Goal: Navigation & Orientation: Find specific page/section

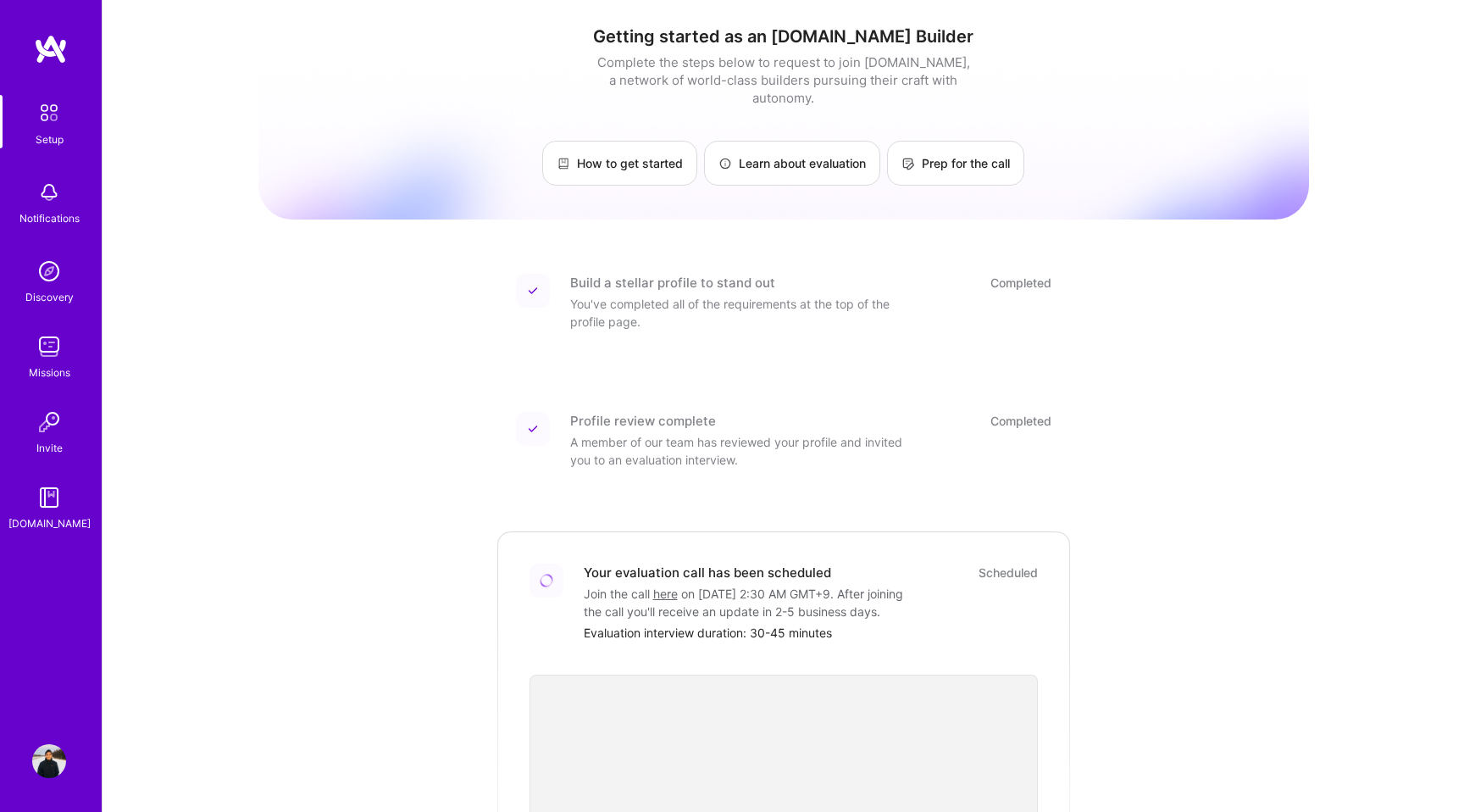
click at [56, 47] on img at bounding box center [50, 49] width 33 height 31
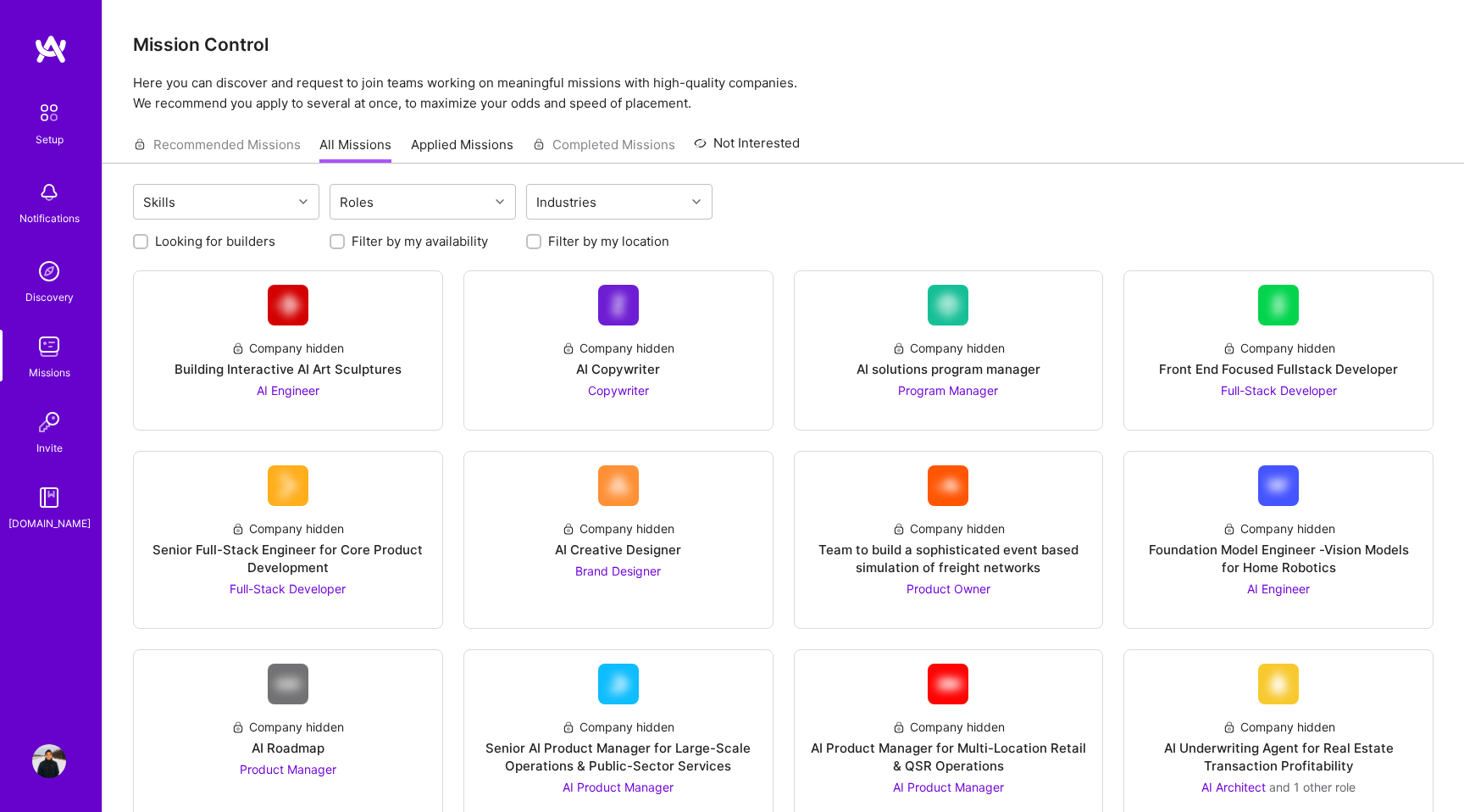
click at [35, 40] on img at bounding box center [50, 49] width 33 height 31
click at [44, 111] on img at bounding box center [49, 112] width 35 height 35
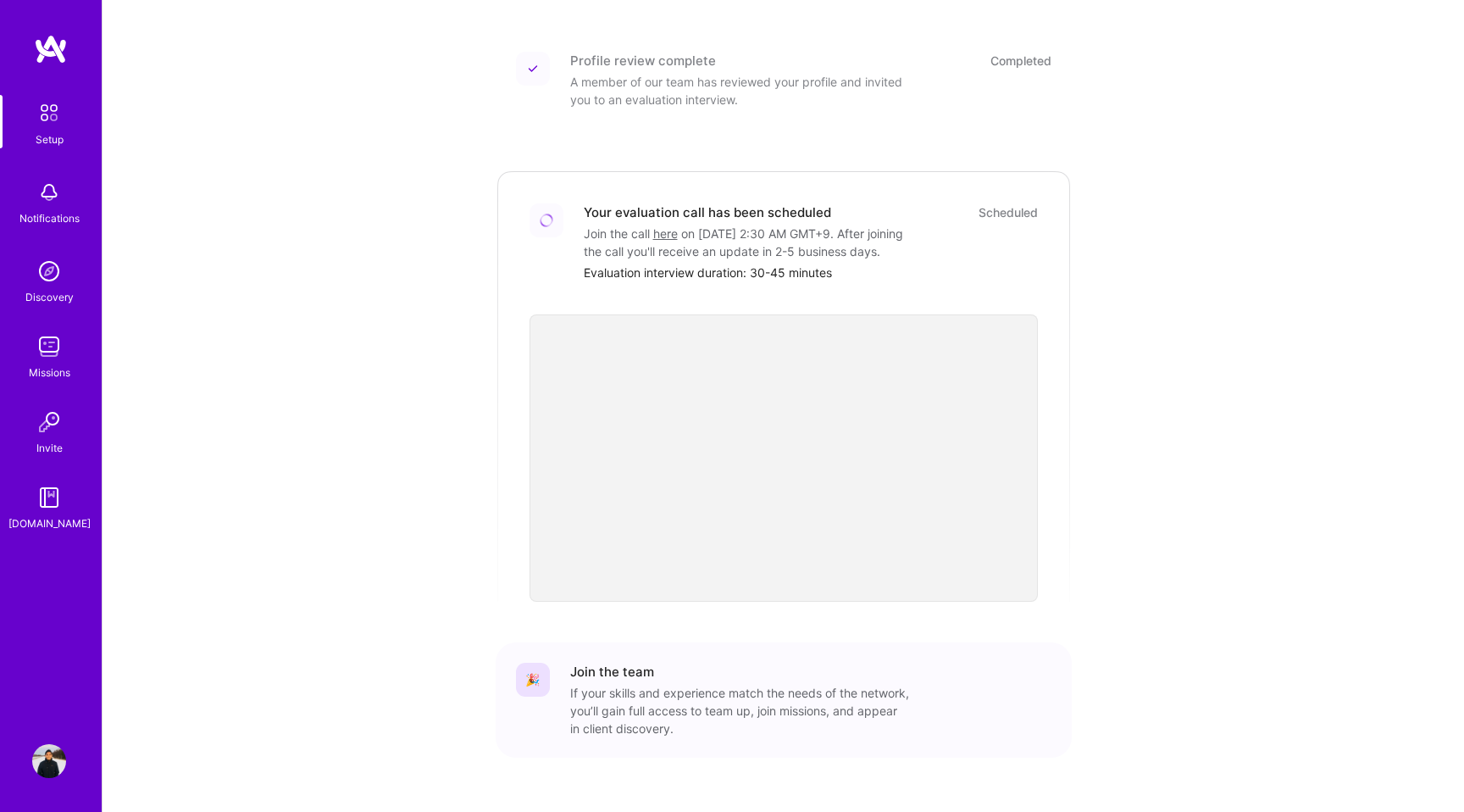
scroll to position [371, 0]
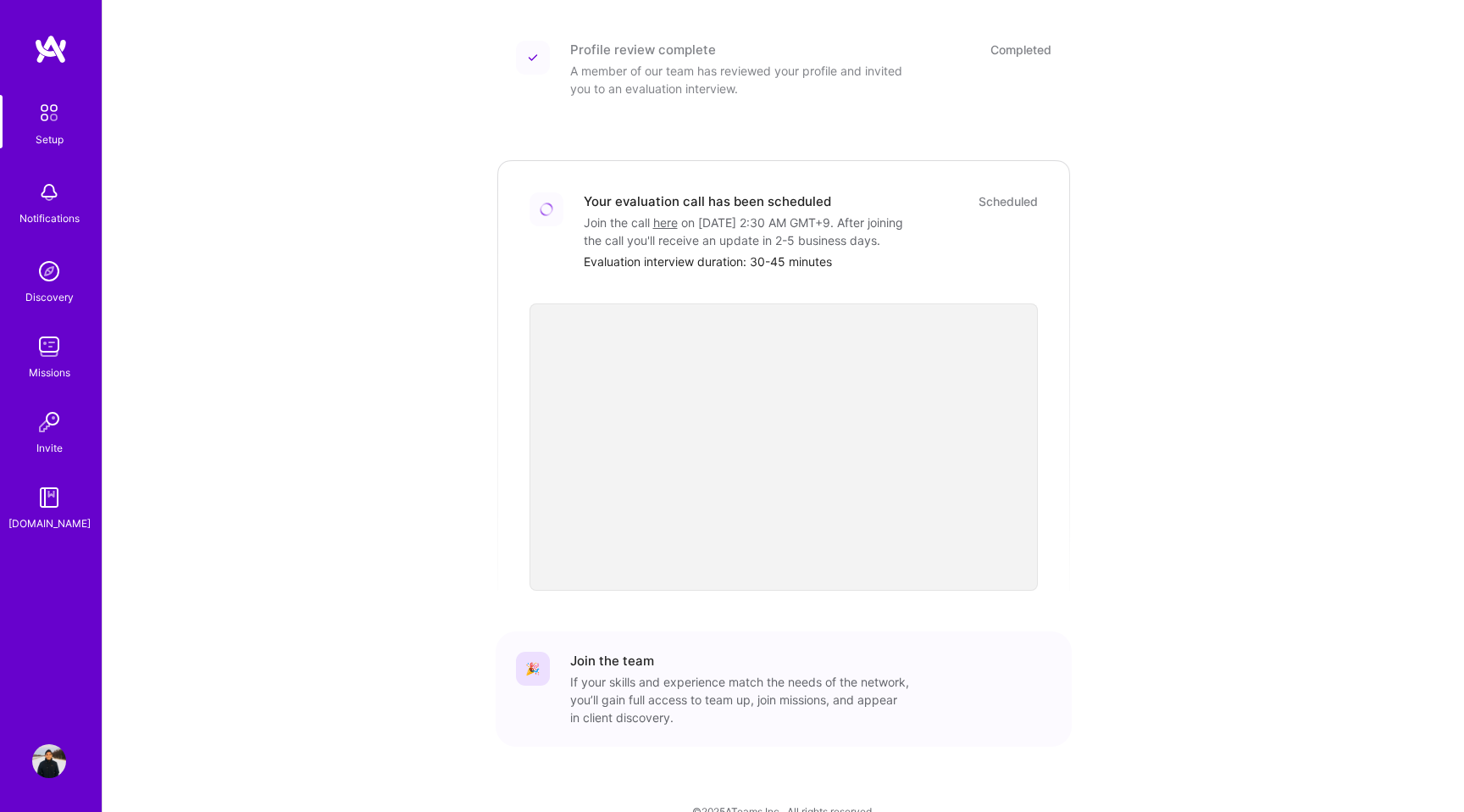
click at [58, 202] on img at bounding box center [49, 192] width 33 height 33
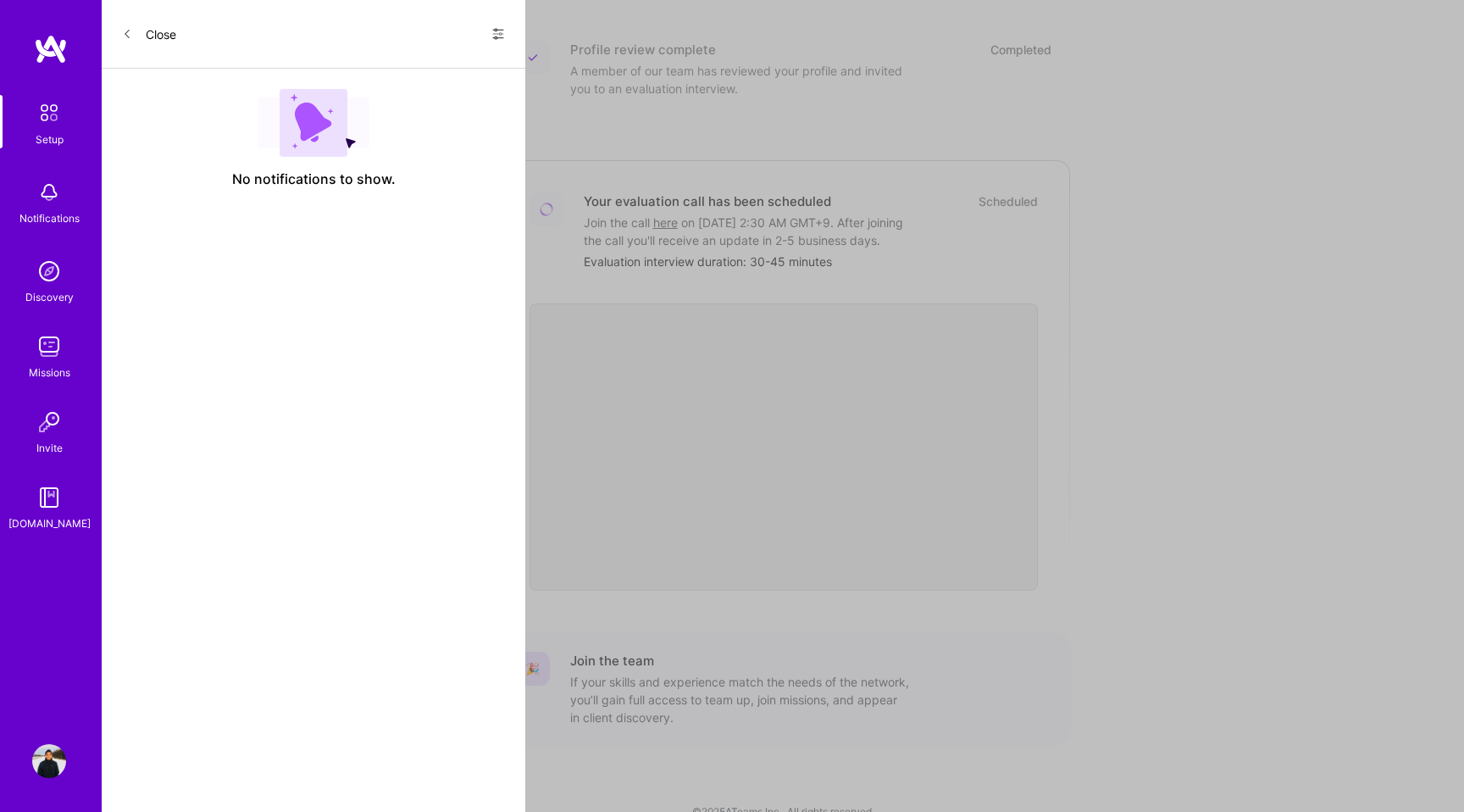
click at [53, 271] on img at bounding box center [49, 270] width 33 height 33
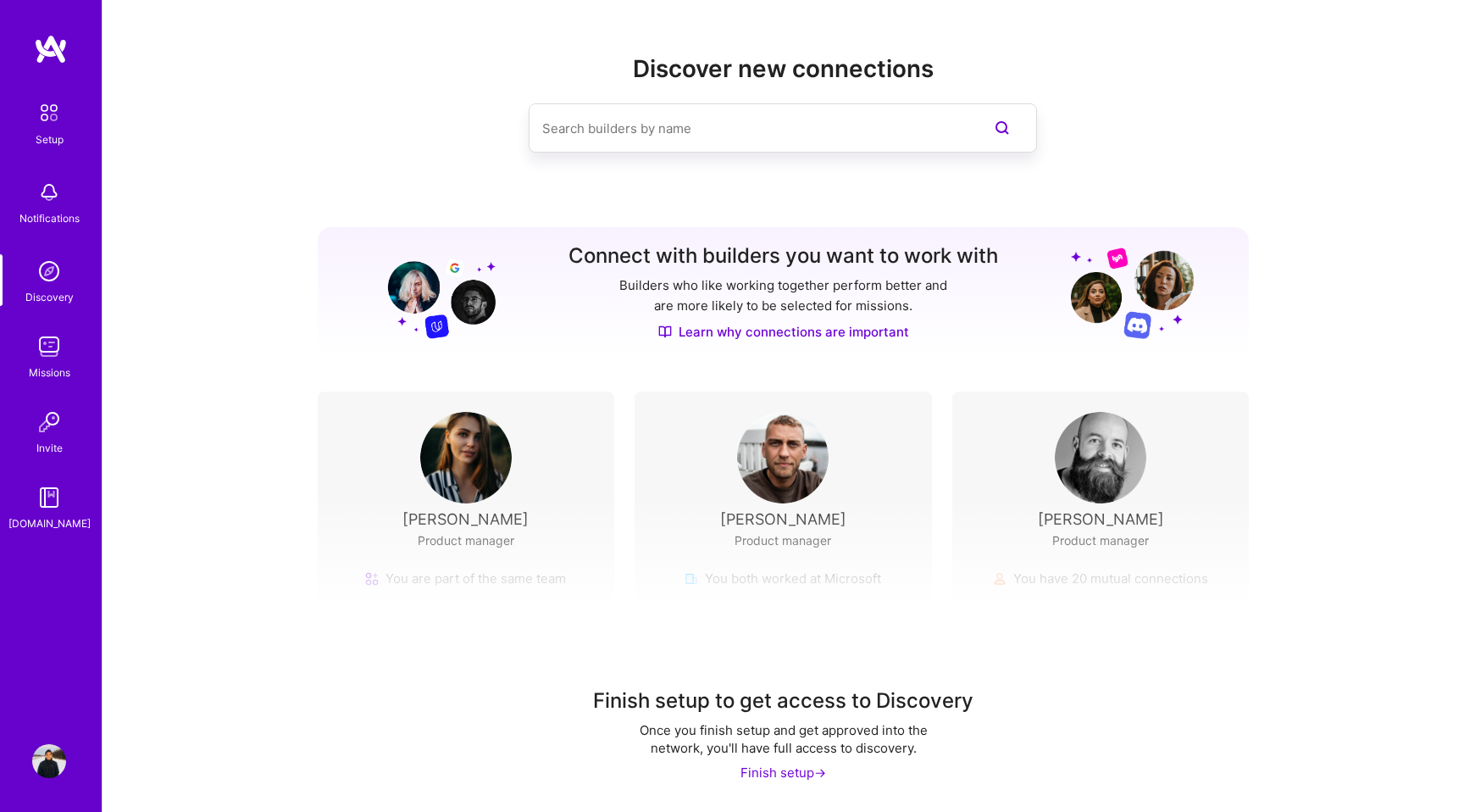
click at [52, 340] on img at bounding box center [49, 345] width 33 height 33
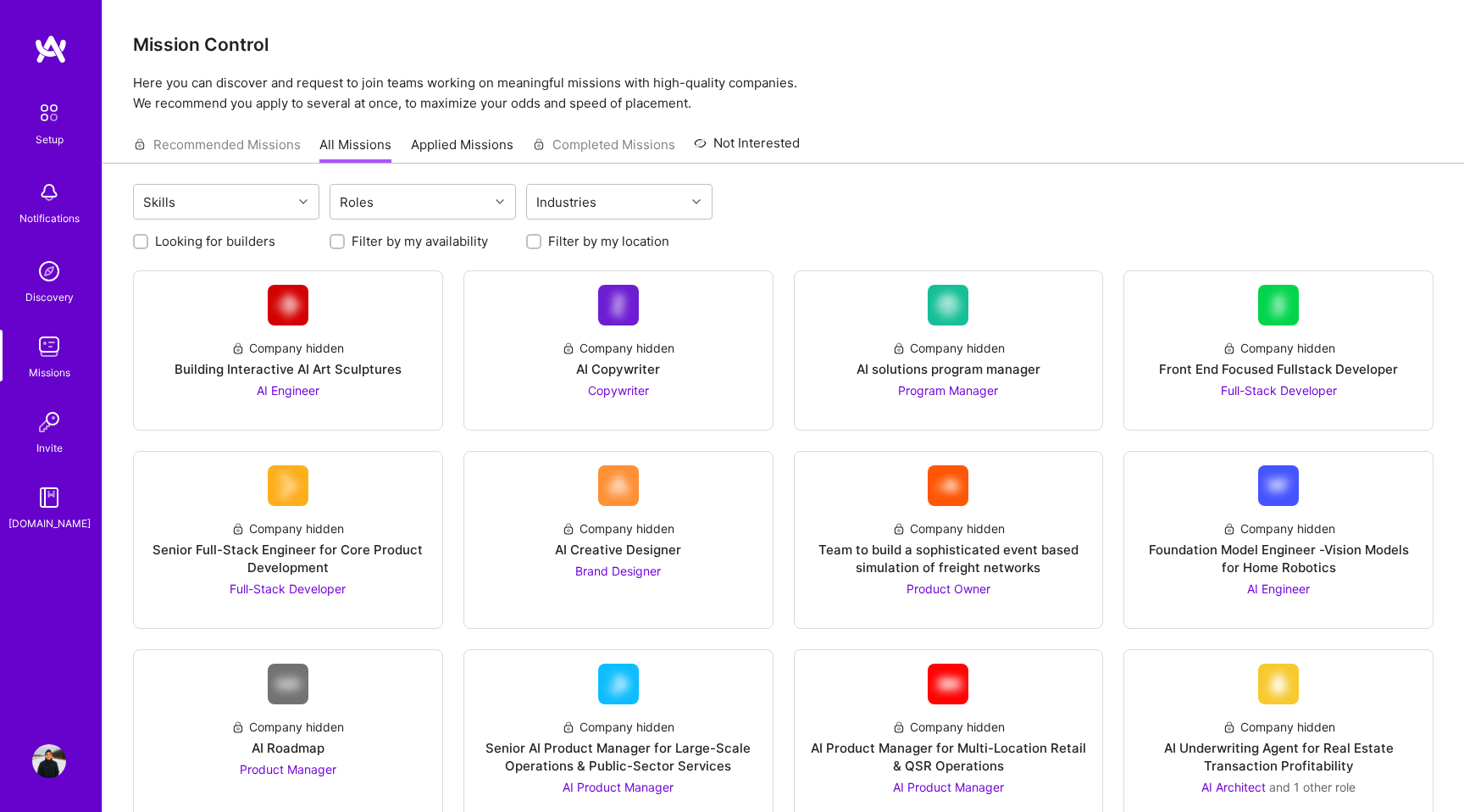
click at [55, 416] on img at bounding box center [49, 421] width 33 height 33
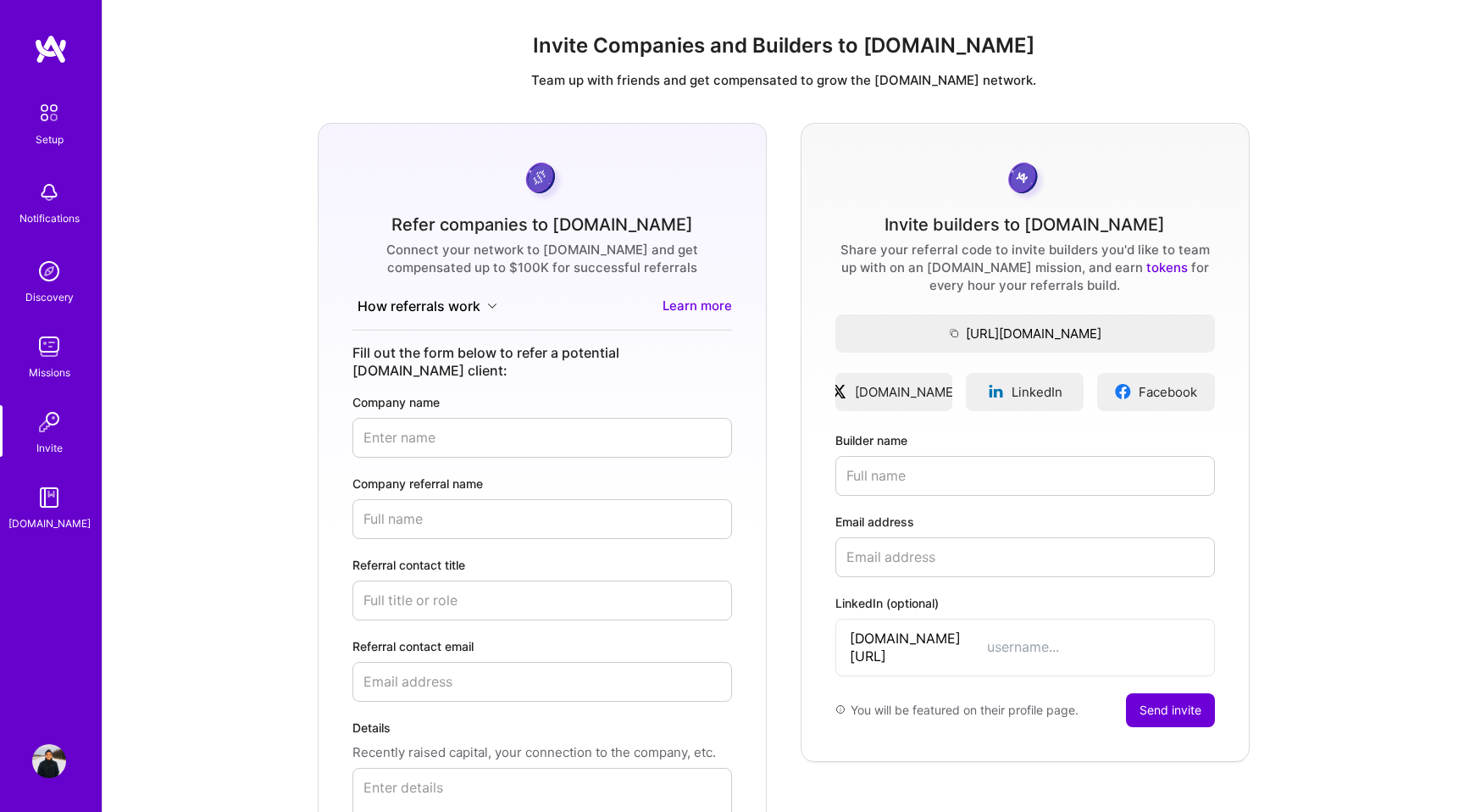
click at [45, 513] on img at bounding box center [49, 496] width 33 height 33
